Goal: Complete application form

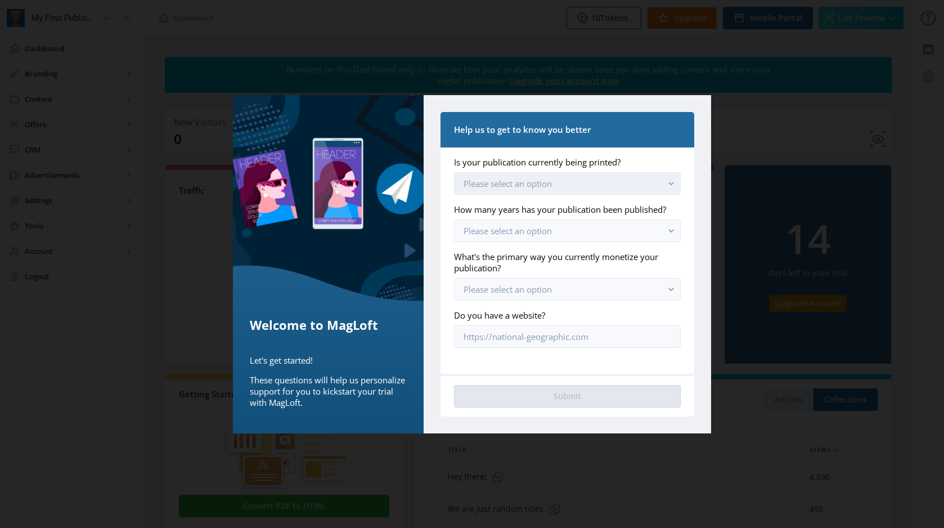
click at [524, 191] on button "Please select an option" at bounding box center [567, 183] width 227 height 23
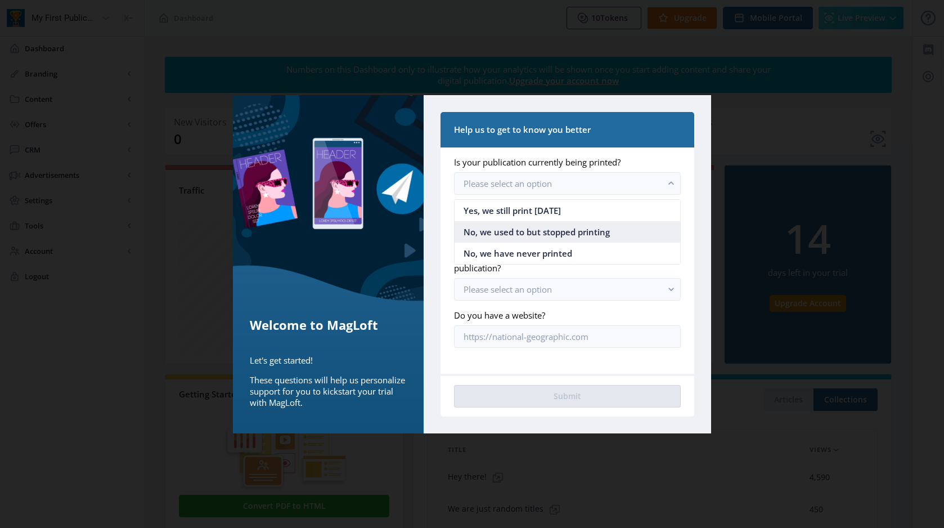
click at [528, 232] on span "No, we used to but stopped printing" at bounding box center [537, 232] width 146 height 14
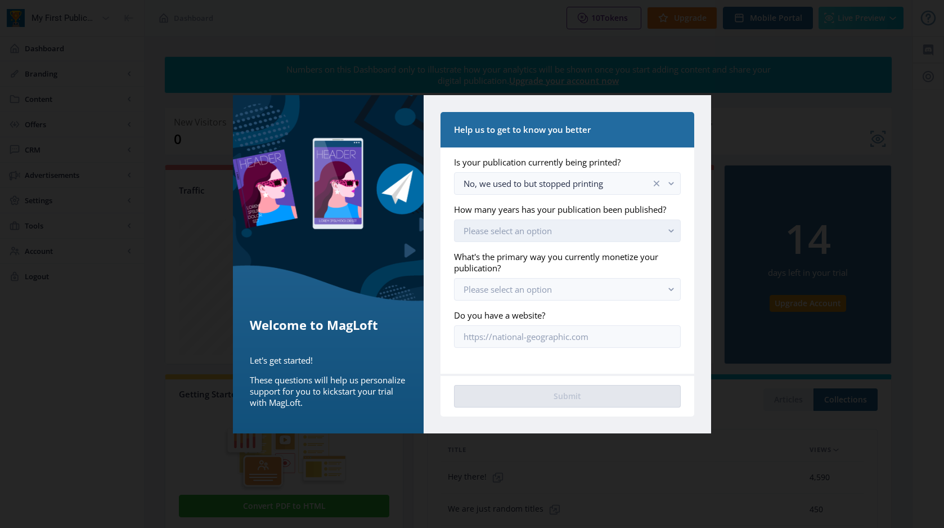
click at [524, 239] on button "Please select an option" at bounding box center [567, 230] width 227 height 23
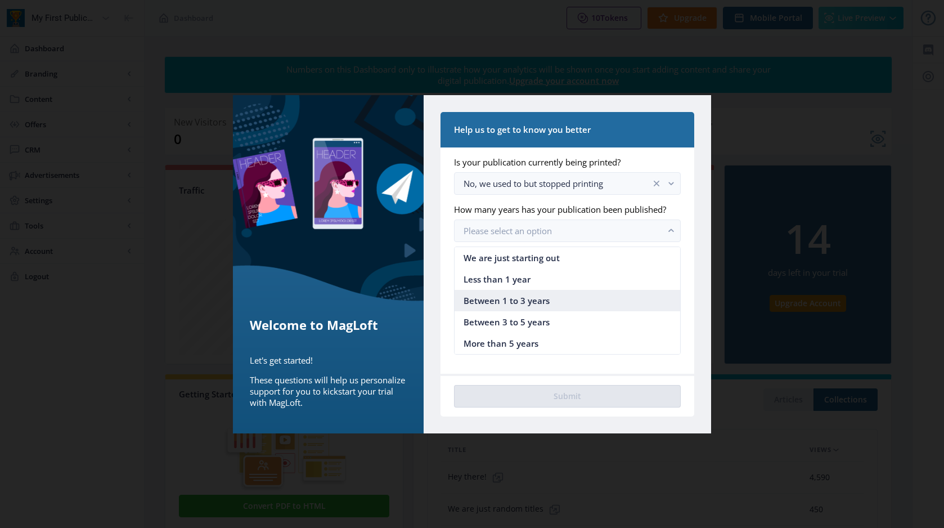
click at [528, 301] on span "Between 1 to 3 years" at bounding box center [507, 301] width 86 height 14
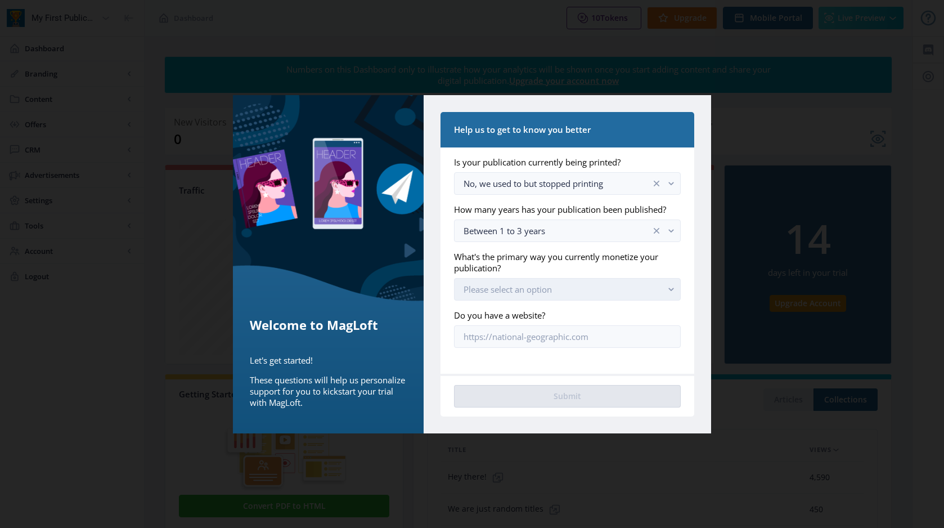
click at [523, 289] on span "Please select an option" at bounding box center [508, 289] width 88 height 11
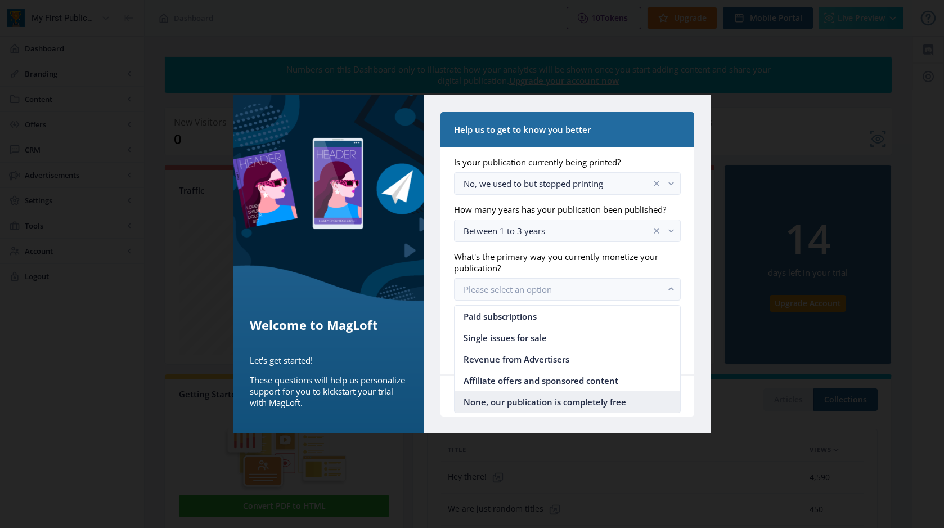
click at [522, 399] on span "None, our publication is completely free" at bounding box center [545, 402] width 163 height 14
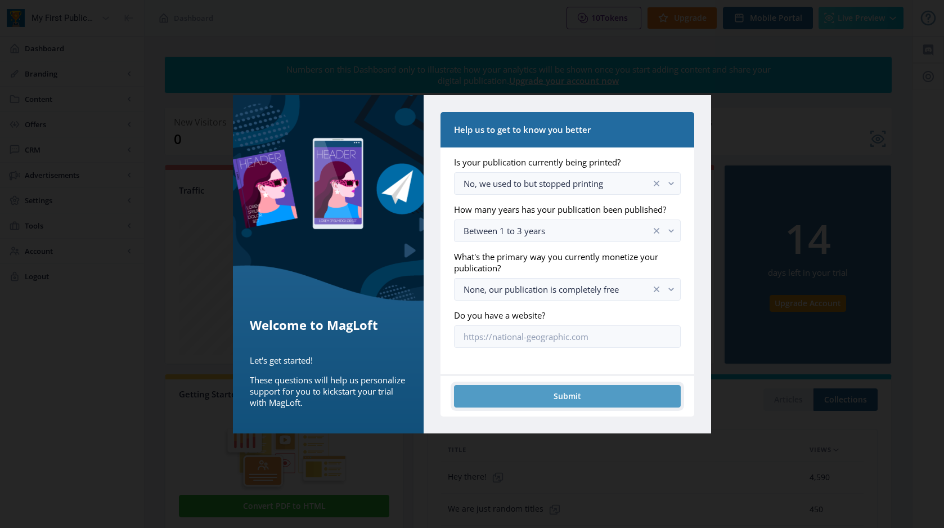
click at [569, 392] on button "Submit" at bounding box center [567, 396] width 227 height 23
click at [565, 397] on button "Submit" at bounding box center [567, 396] width 227 height 23
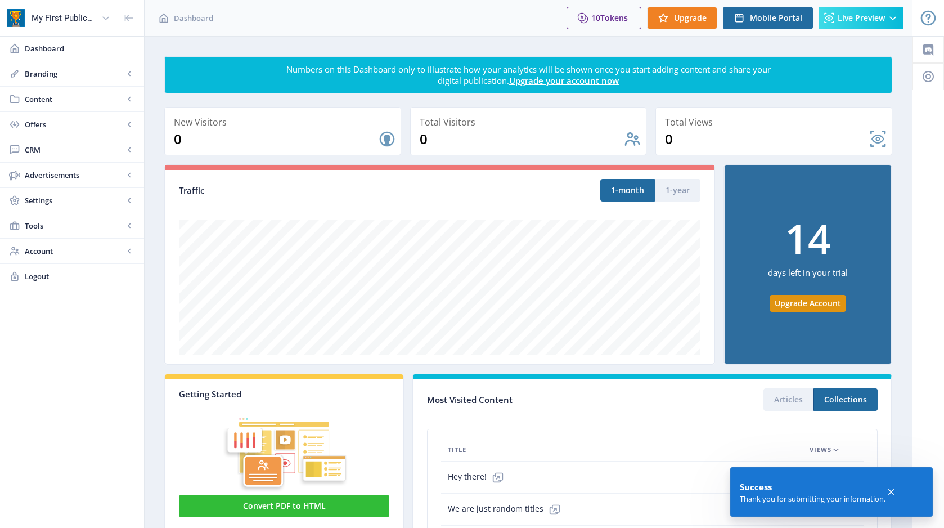
click at [893, 495] on icon at bounding box center [891, 491] width 11 height 11
